Goal: Find specific page/section: Find specific page/section

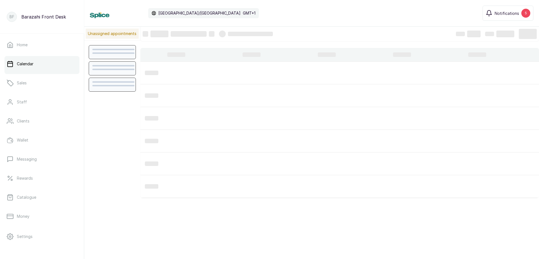
scroll to position [189, 0]
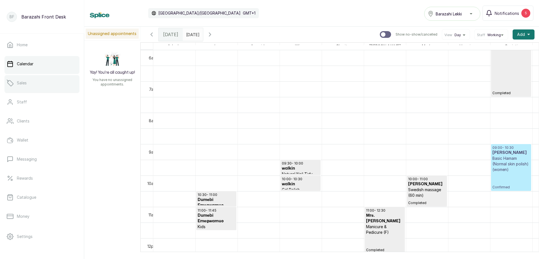
click at [33, 83] on link "Sales" at bounding box center [41, 83] width 75 height 16
